Goal: Contribute content

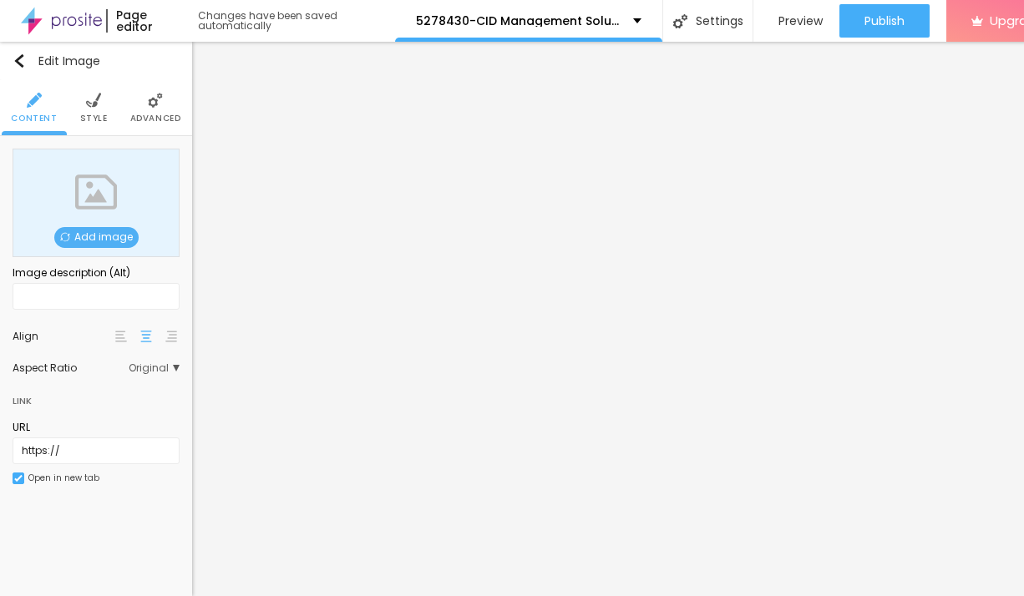
click at [100, 237] on span "Add image" at bounding box center [96, 237] width 84 height 21
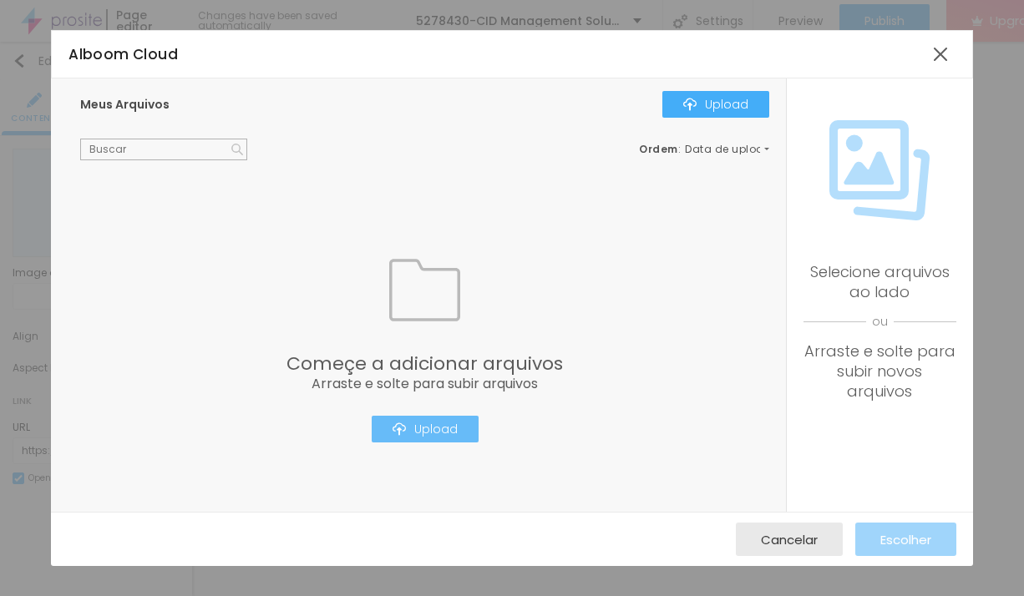
click at [427, 436] on div "Upload" at bounding box center [425, 429] width 65 height 13
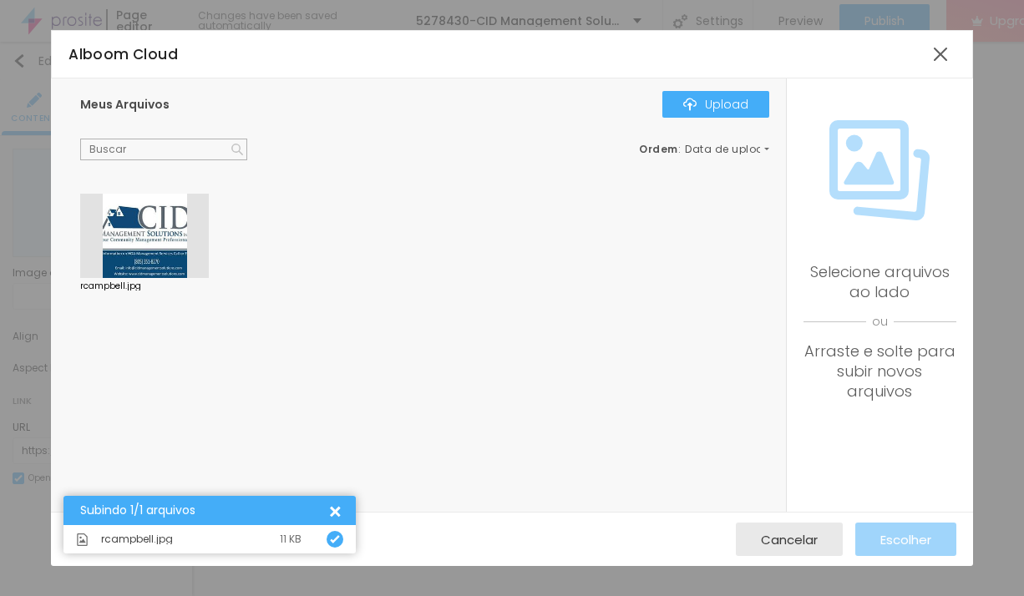
click at [162, 237] on div at bounding box center [144, 236] width 129 height 85
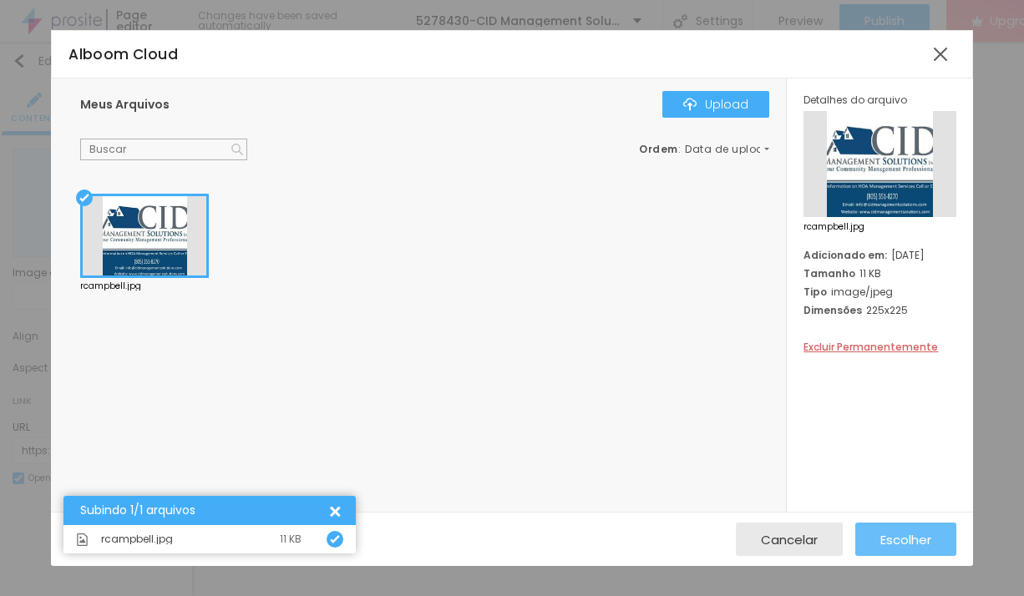
click at [899, 537] on span "Escolher" at bounding box center [905, 540] width 51 height 14
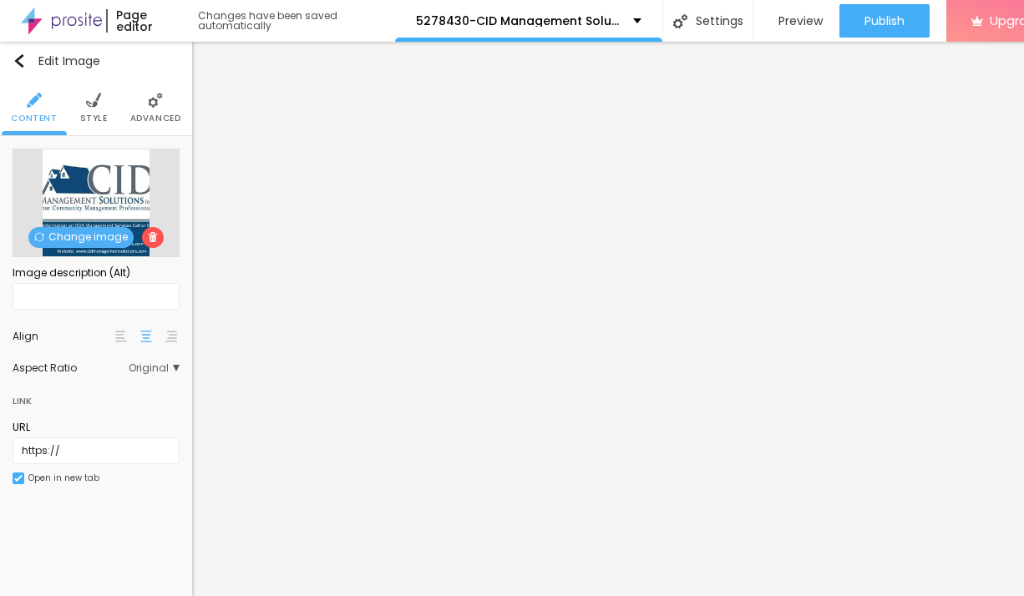
click at [94, 111] on li "Style" at bounding box center [94, 107] width 28 height 55
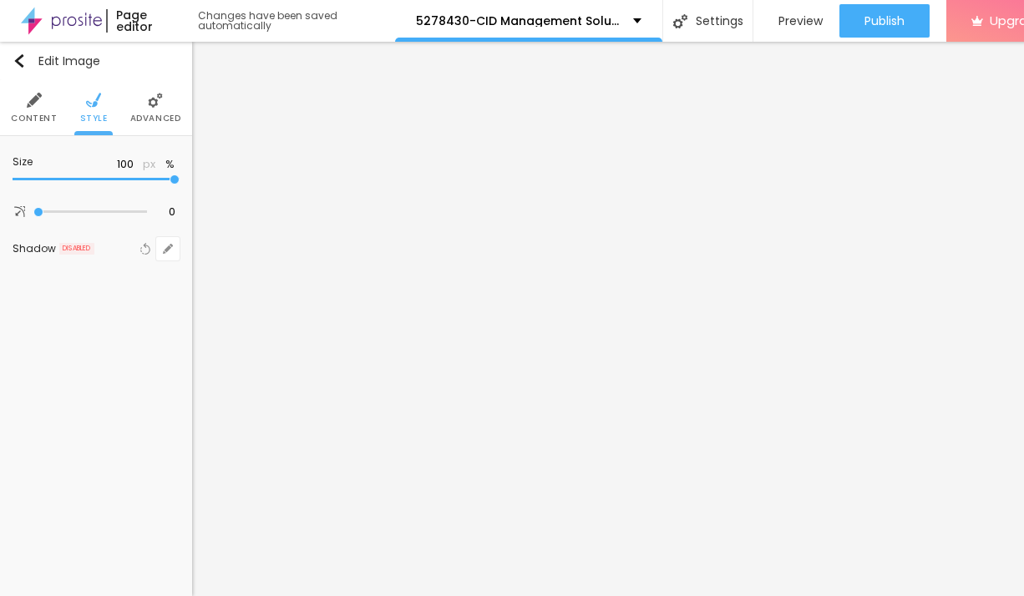
click at [163, 114] on span "Advanced" at bounding box center [155, 118] width 51 height 8
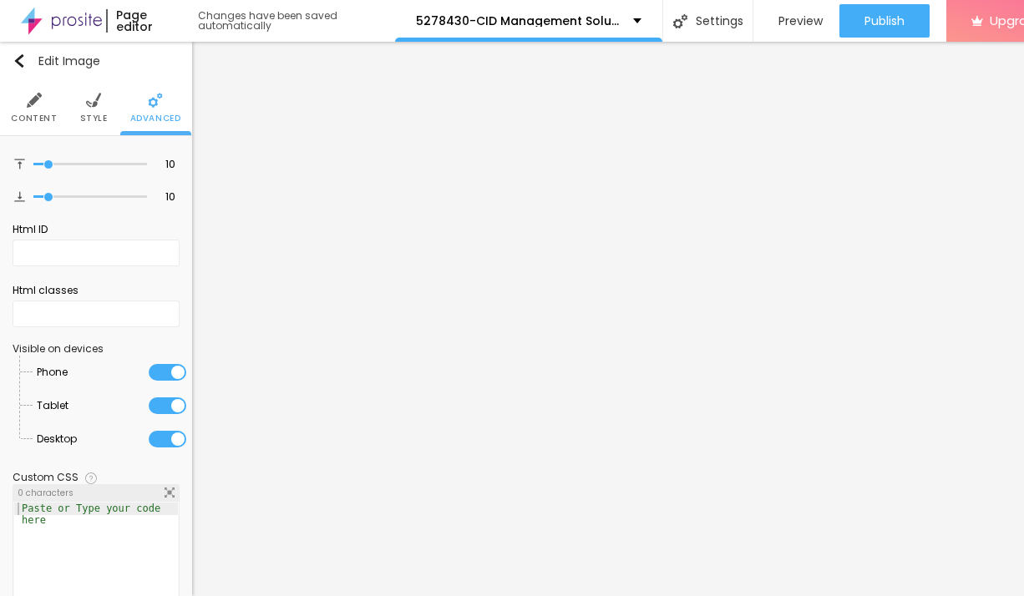
click at [95, 111] on li "Style" at bounding box center [94, 107] width 28 height 55
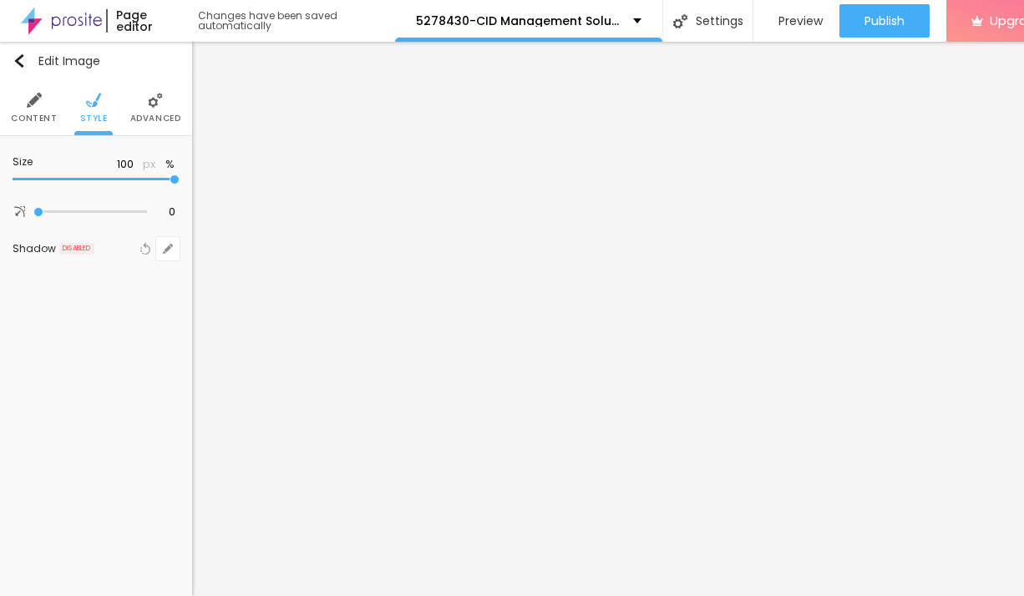
type input "95"
type input "90"
type input "75"
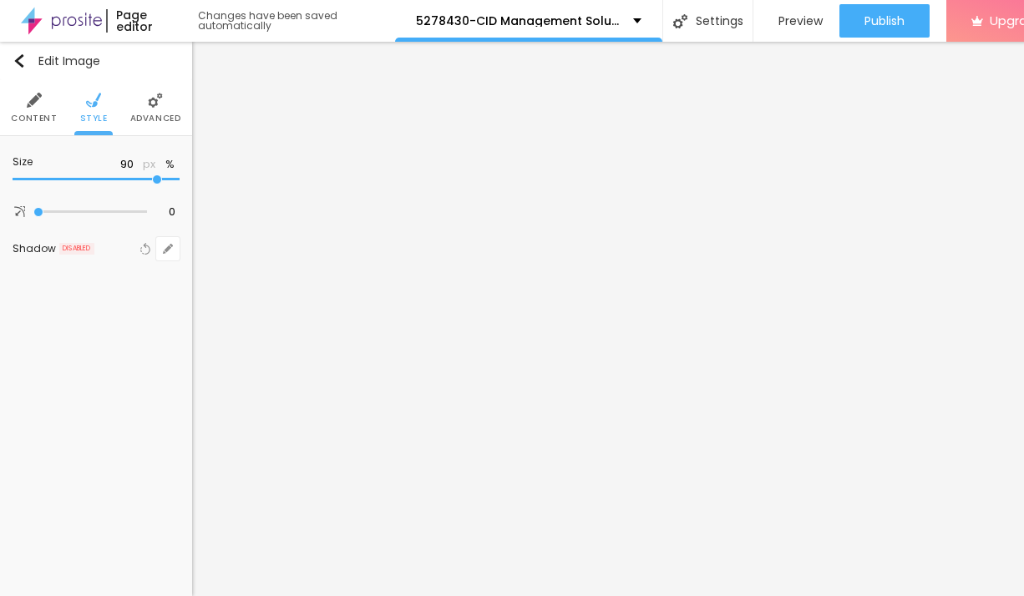
type input "75"
type input "65"
type input "60"
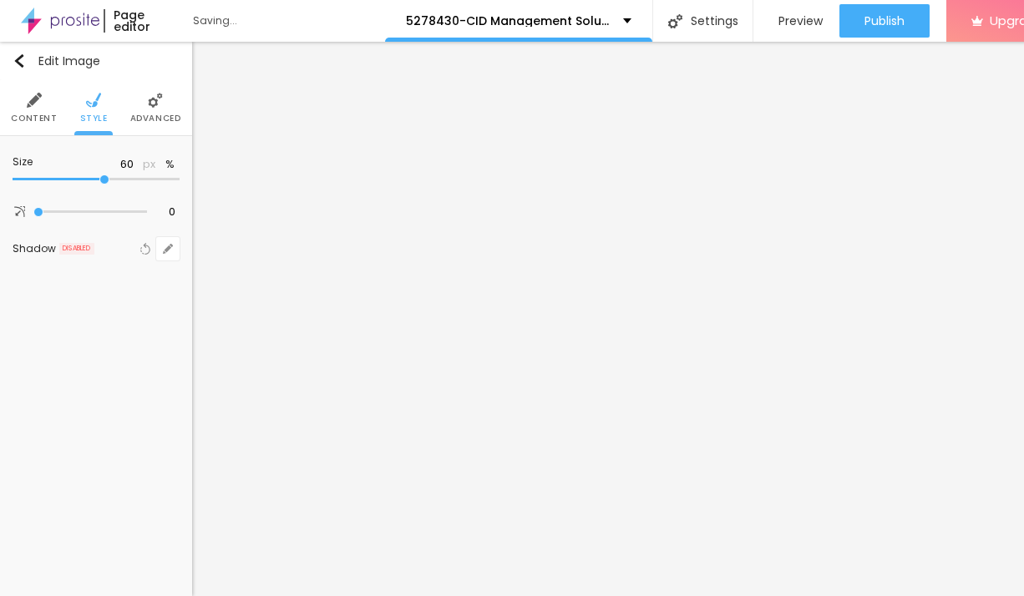
type input "55"
type input "30"
type input "20"
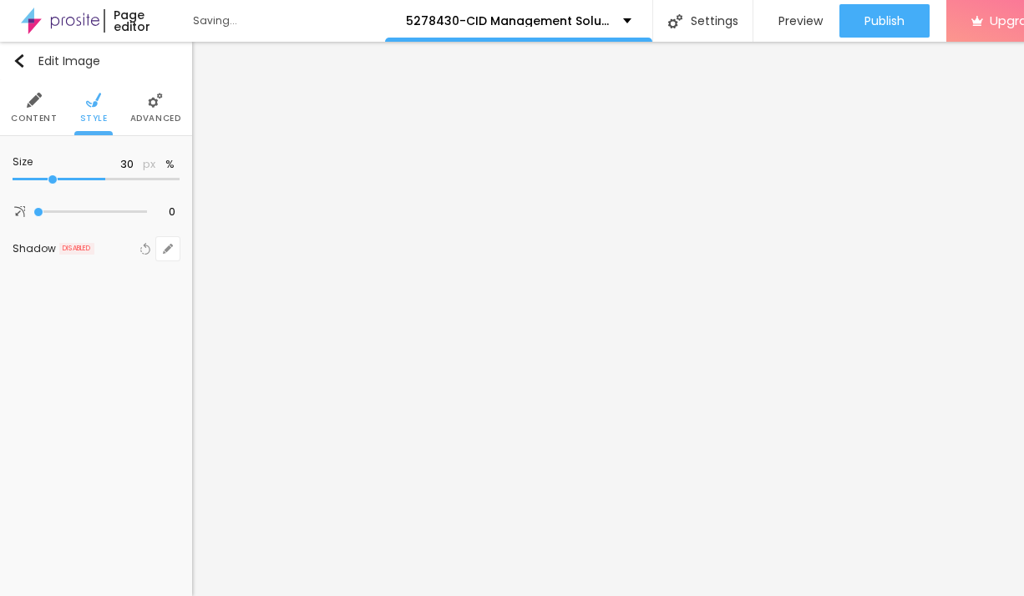
type input "20"
type input "10"
drag, startPoint x: 173, startPoint y: 185, endPoint x: 5, endPoint y: 171, distance: 168.5
type input "10"
click at [13, 175] on input "range" at bounding box center [96, 179] width 167 height 8
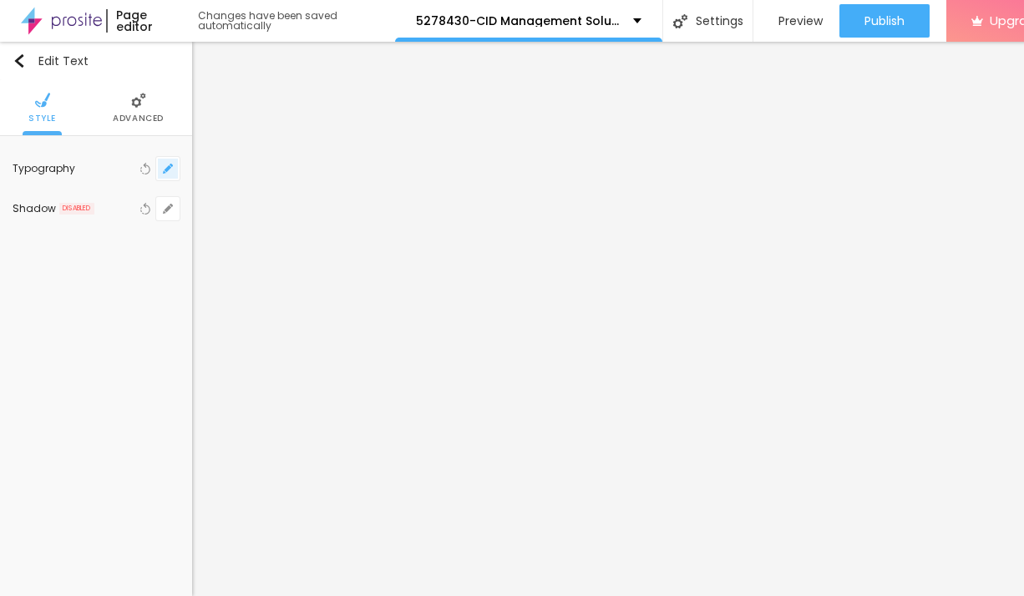
click at [170, 173] on icon "button" at bounding box center [168, 169] width 10 height 10
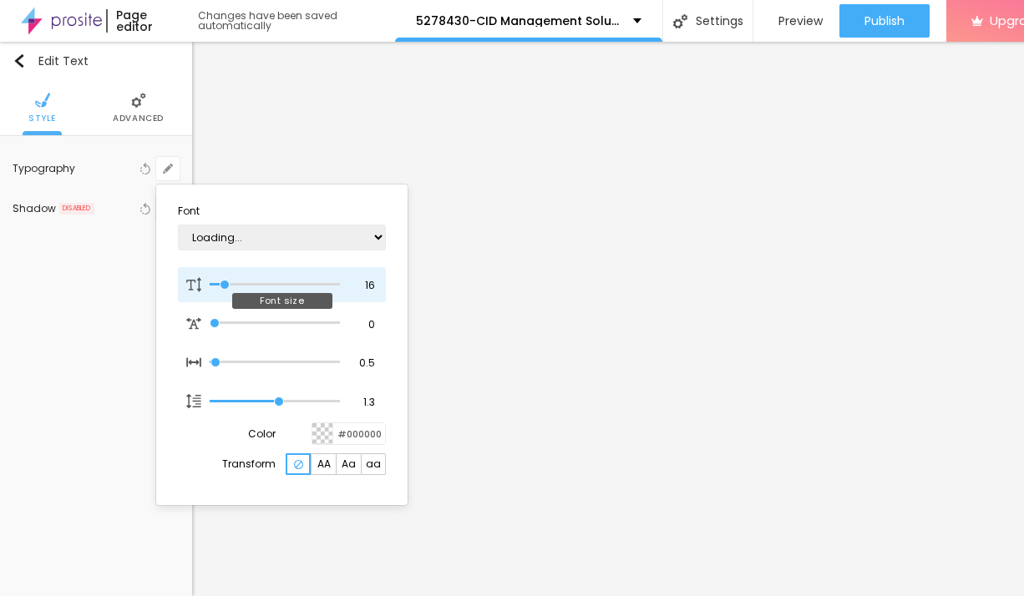
type input "1"
type input "17"
type input "1"
type input "18"
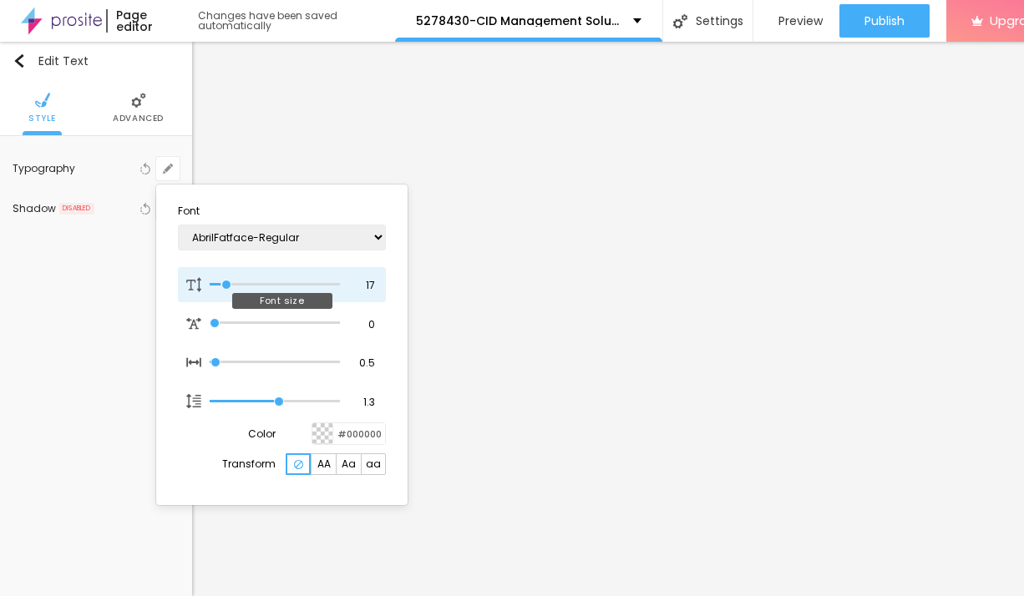
type input "18"
type input "1"
type input "19"
type input "1"
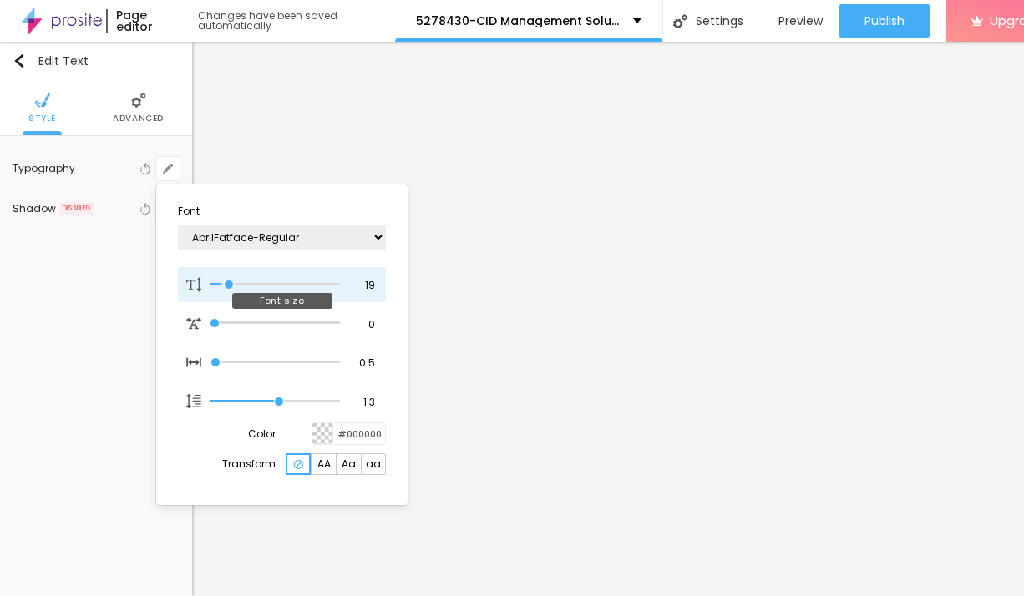
type input "20"
type input "1"
type input "21"
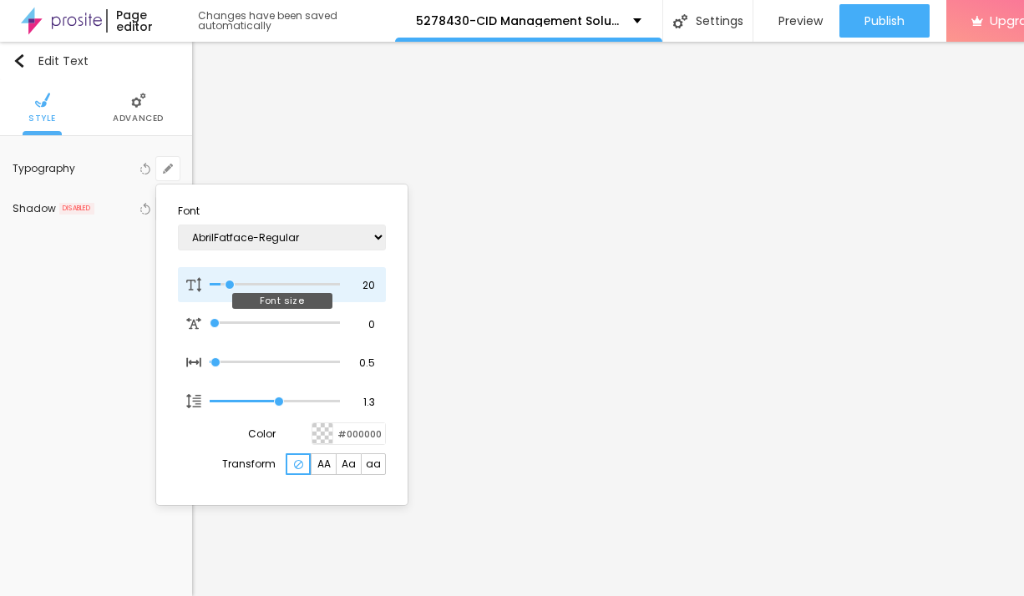
type input "1"
type input "22"
type input "1"
type input "23"
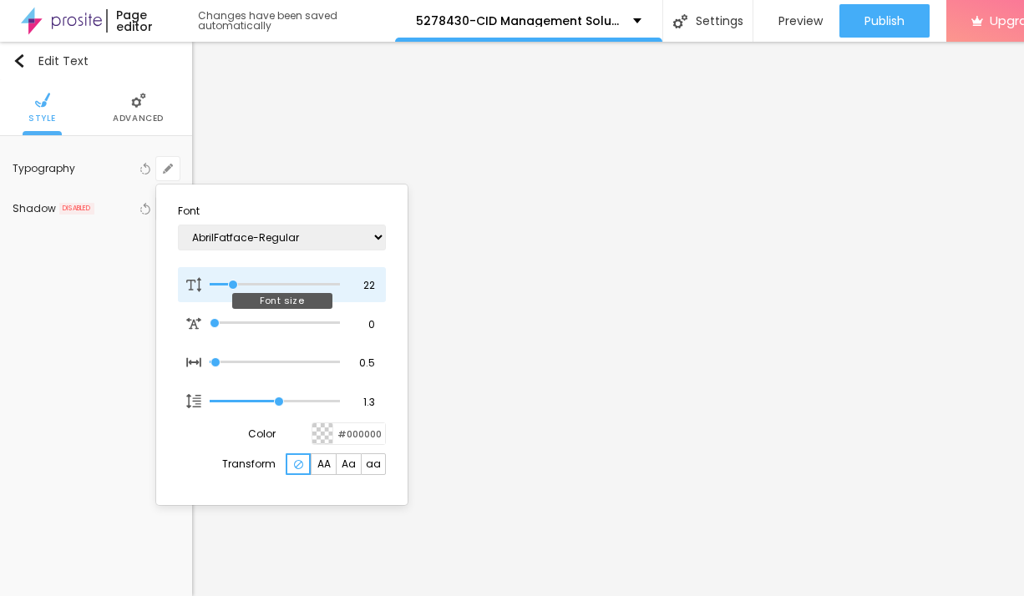
type input "23"
type input "1"
type input "24"
type input "1"
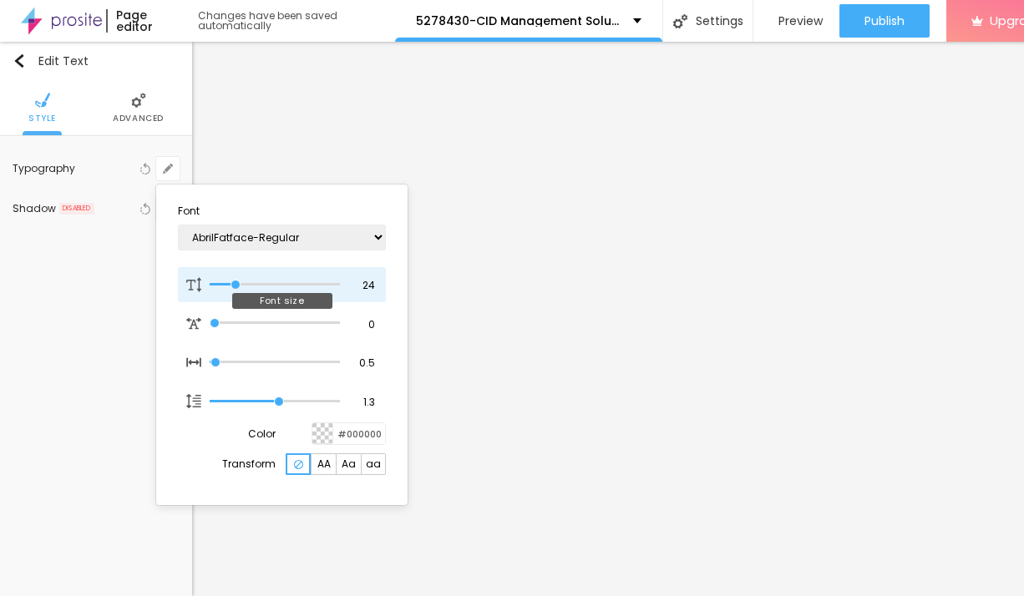
type input "25"
type input "1"
drag, startPoint x: 225, startPoint y: 292, endPoint x: 236, endPoint y: 294, distance: 11.8
type input "25"
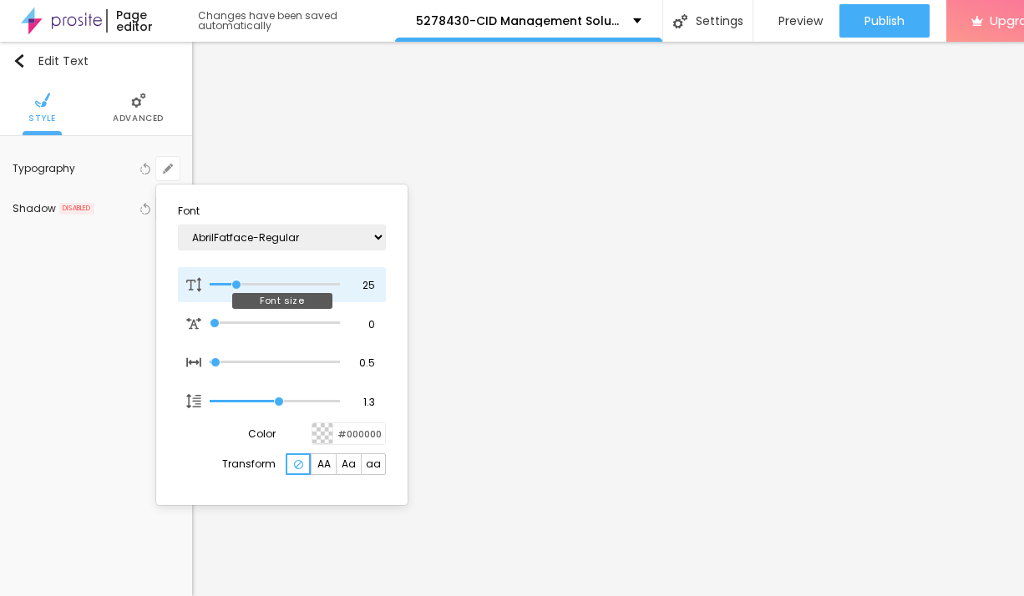
click at [236, 289] on input "range" at bounding box center [275, 285] width 130 height 8
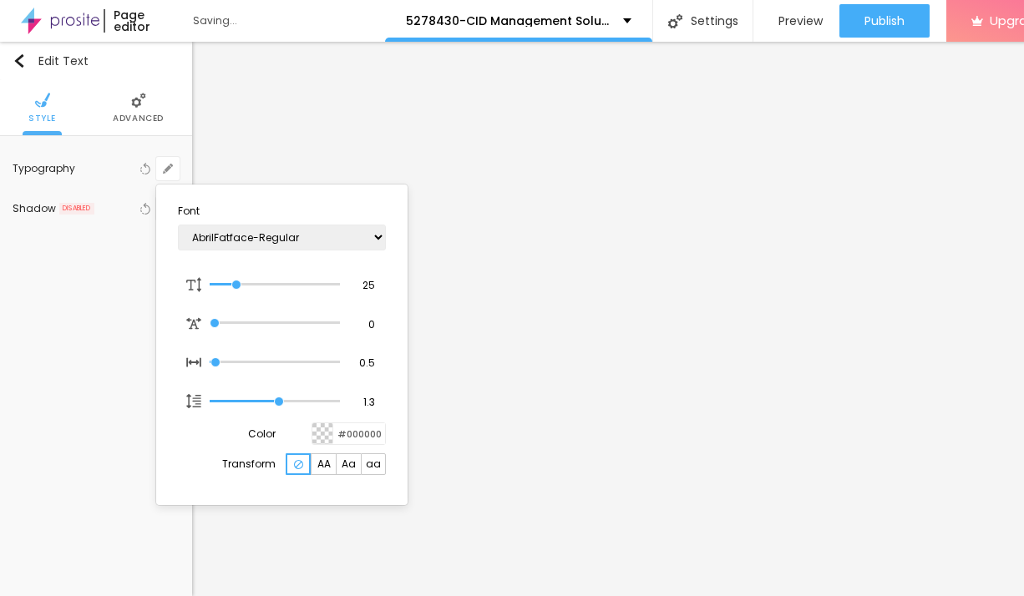
type input "1"
click at [633, 442] on div at bounding box center [512, 298] width 1024 height 596
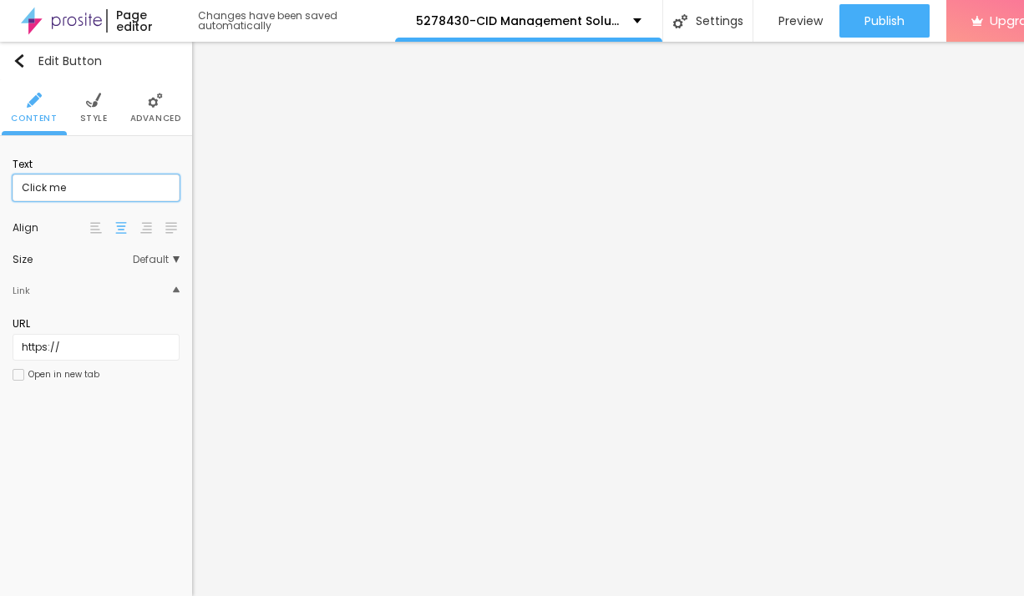
drag, startPoint x: 88, startPoint y: 194, endPoint x: 18, endPoint y: 192, distance: 69.4
click at [18, 192] on input "Click me" at bounding box center [96, 188] width 167 height 27
paste input "→ VIEW DOCUMENT HERE"
type input "→ VIEW DOCUMENT HERE"
drag, startPoint x: 115, startPoint y: 359, endPoint x: -19, endPoint y: 353, distance: 134.7
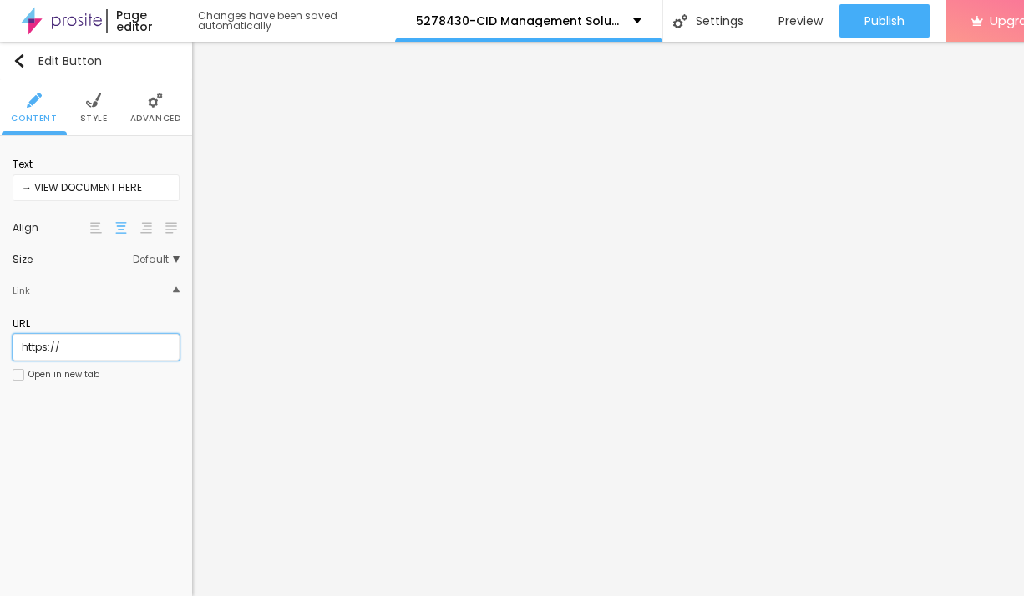
click at [13, 353] on input "https://" at bounding box center [96, 347] width 167 height 27
paste input "[DOMAIN_NAME][URL]"
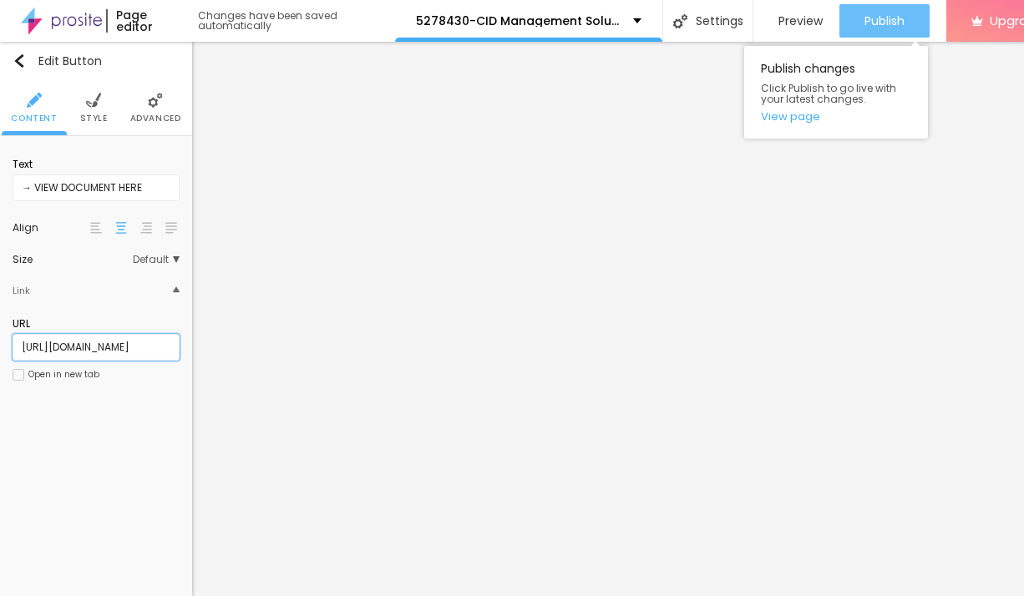
type input "[URL][DOMAIN_NAME]"
click at [870, 20] on span "Publish" at bounding box center [885, 20] width 40 height 13
